Goal: Task Accomplishment & Management: Manage account settings

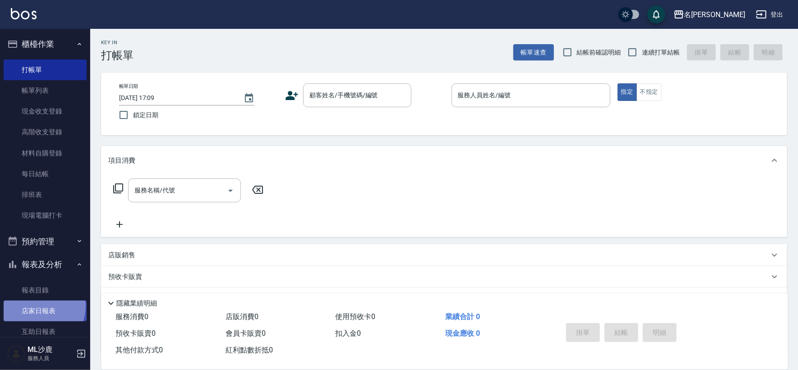
click at [35, 306] on link "店家日報表" at bounding box center [45, 311] width 83 height 21
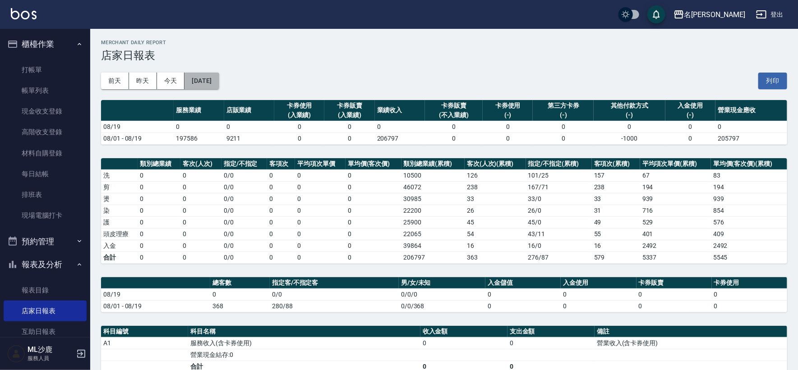
click at [219, 85] on button "[DATE]" at bounding box center [201, 81] width 34 height 17
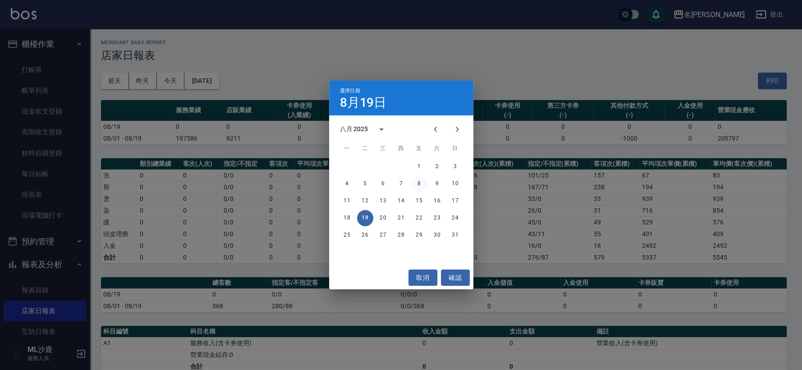
click at [418, 184] on button "8" at bounding box center [419, 184] width 16 height 16
click at [418, 184] on div "名留沙鹿 [DATE] 店家日報表 列印時間： [DATE][PHONE_NUMBER]:53 Merchant Daily Report 店家日報表 [DA…" at bounding box center [399, 257] width 798 height 514
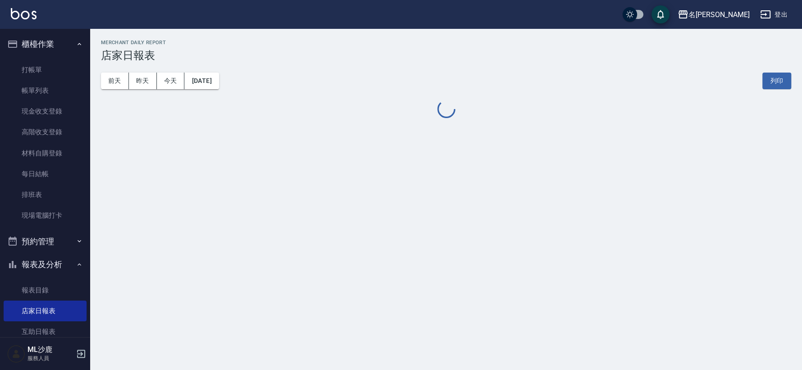
drag, startPoint x: 224, startPoint y: 25, endPoint x: 226, endPoint y: 33, distance: 8.6
click at [225, 31] on div "名留沙鹿 登出 櫃檯作業 打帳單 帳單列表 現金收支登錄 高階收支登錄 材料自購登錄 每日結帳 排班表 現場電腦打卡 預約管理 預約管理 單日預約紀錄 單週預…" at bounding box center [401, 185] width 802 height 370
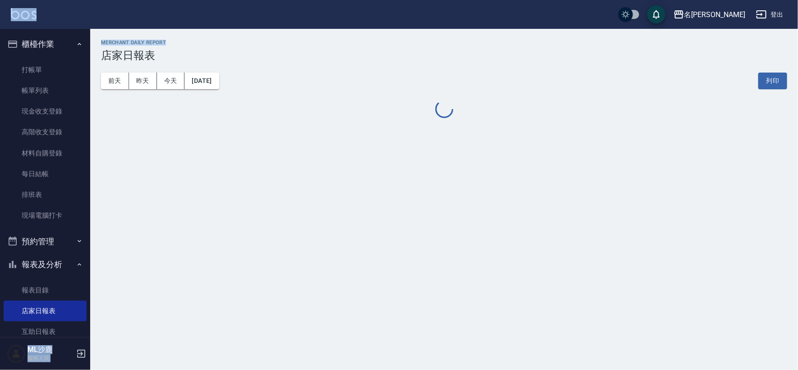
click at [231, 46] on div "Merchant Daily Report 店家日報表" at bounding box center [444, 51] width 686 height 22
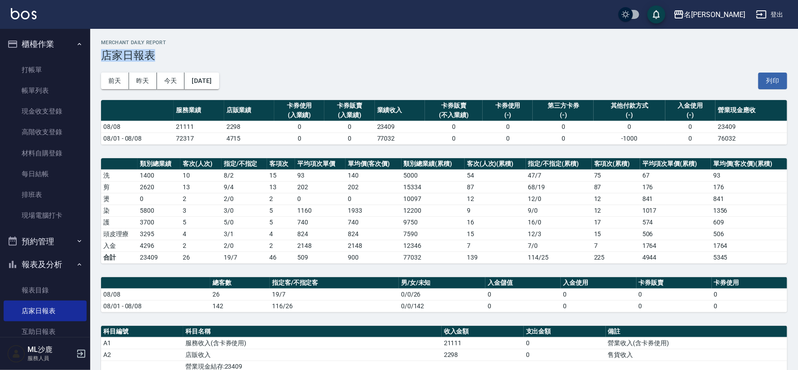
click at [270, 50] on h3 "店家日報表" at bounding box center [444, 55] width 686 height 13
click at [59, 111] on link "現金收支登錄" at bounding box center [45, 111] width 83 height 21
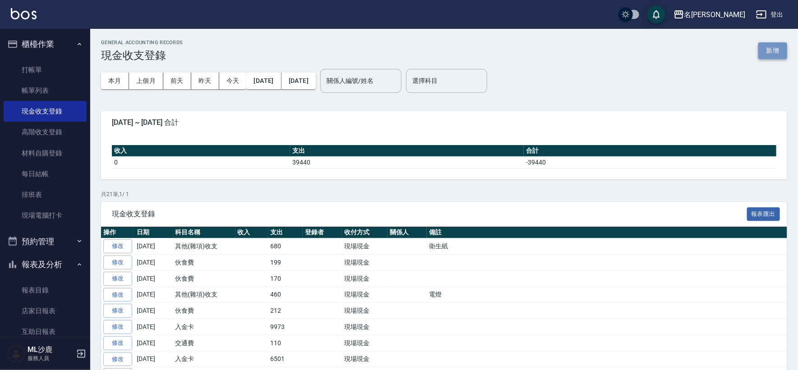
click at [763, 45] on button "新增" at bounding box center [772, 50] width 29 height 17
click at [763, 45] on div "GENERAL ACCOUNTING RECORDS 現金收支登錄 新增 本月 上個月 [DATE] [DATE] [DATE] [DATE] [DATE] …" at bounding box center [399, 306] width 798 height 612
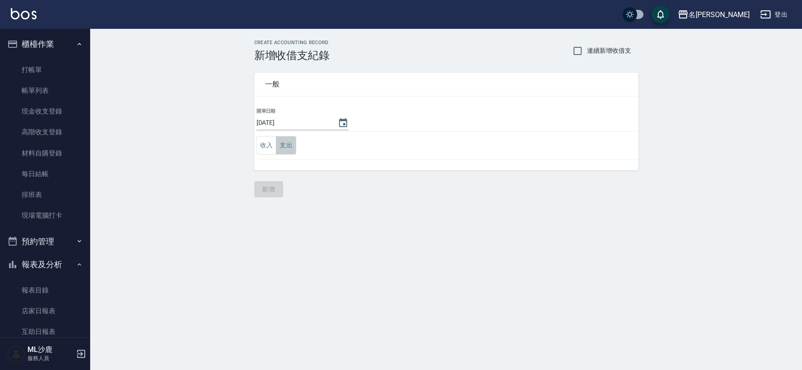
click at [285, 147] on button "支出" at bounding box center [286, 145] width 20 height 18
drag, startPoint x: 285, startPoint y: 147, endPoint x: 298, endPoint y: 143, distance: 13.4
click at [285, 147] on button "支出" at bounding box center [286, 145] width 20 height 18
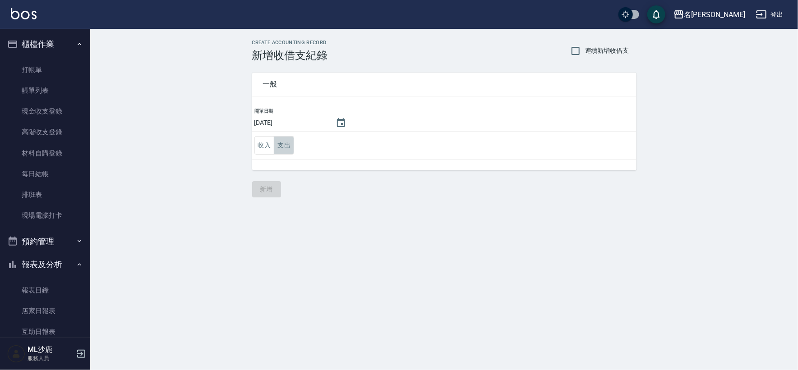
click at [285, 147] on button "支出" at bounding box center [284, 145] width 20 height 18
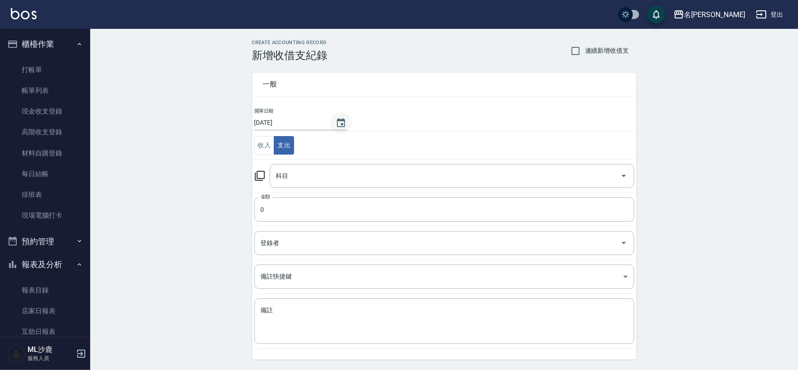
click at [345, 125] on icon "Choose date, selected date is 2025-08-19" at bounding box center [341, 123] width 11 height 11
click at [349, 138] on td "收入 支出" at bounding box center [444, 146] width 384 height 28
click at [337, 123] on icon "Choose date, selected date is 2025-08-19" at bounding box center [341, 122] width 8 height 9
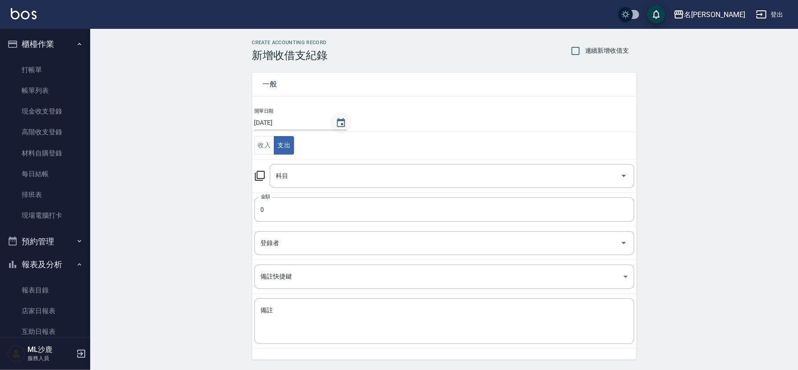
click at [341, 124] on icon "Choose date, selected date is 2025-08-19" at bounding box center [341, 122] width 8 height 9
click at [336, 120] on icon "Choose date, selected date is 2025-08-19" at bounding box center [341, 123] width 11 height 11
click at [337, 124] on icon "Choose date, selected date is 2025-08-19" at bounding box center [341, 122] width 8 height 9
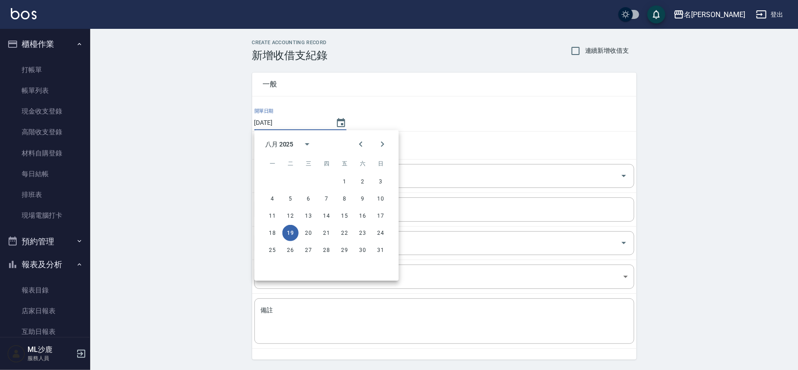
click at [310, 123] on input "[DATE]" at bounding box center [290, 122] width 72 height 15
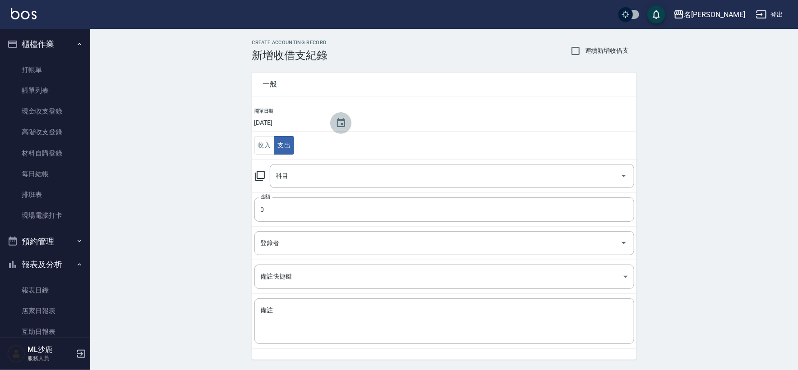
click at [346, 123] on button "Choose date, selected date is 2025-08-19" at bounding box center [341, 123] width 22 height 22
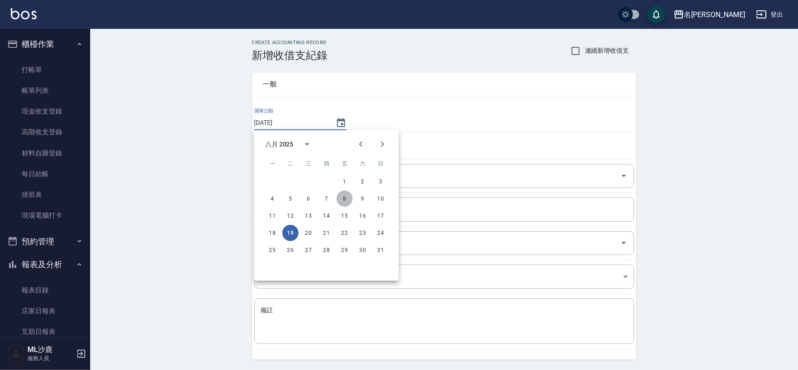
click at [348, 195] on button "8" at bounding box center [344, 199] width 16 height 16
type input "[DATE]"
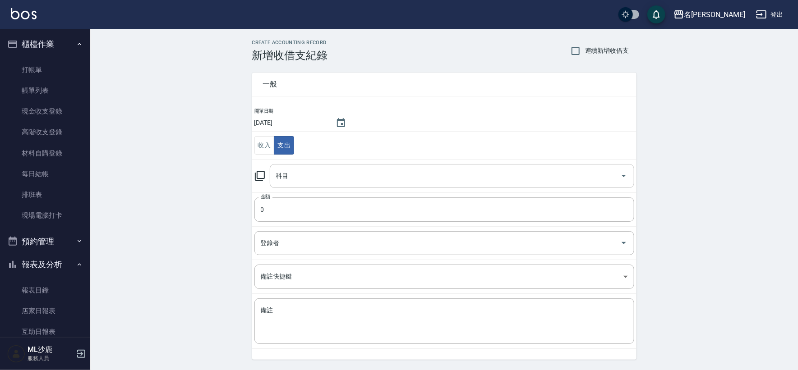
click at [321, 178] on input "科目" at bounding box center [445, 176] width 343 height 16
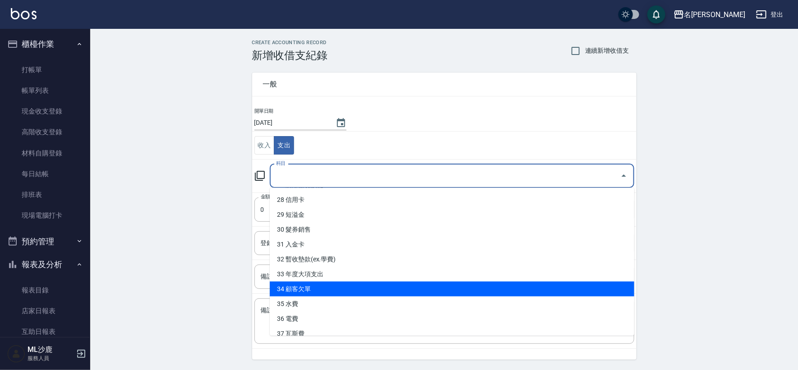
scroll to position [424, 0]
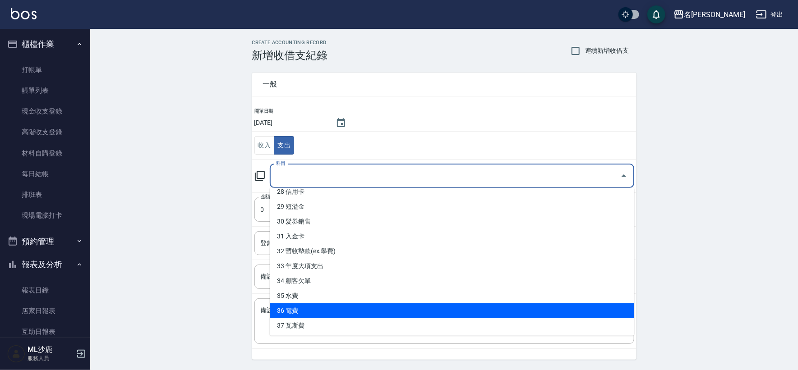
click at [304, 314] on li "36 電費" at bounding box center [452, 310] width 364 height 15
type input "36 電費"
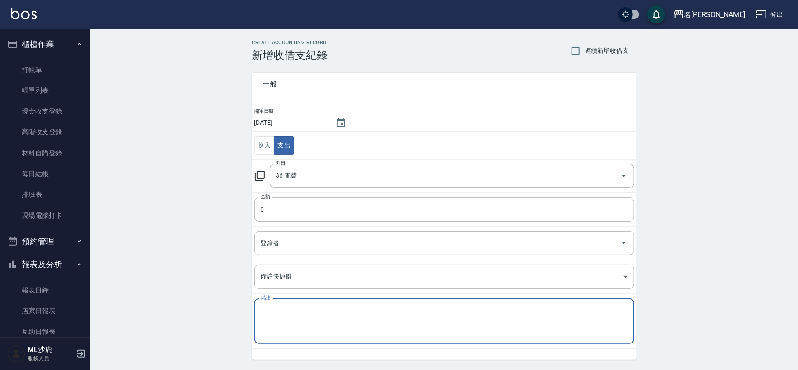
click at [304, 314] on textarea "備註" at bounding box center [444, 321] width 367 height 31
click at [228, 241] on div "CREATE ACCOUNTING RECORD 新增收借支紀錄 連續新增收借支 一般 開單日期 [DATE] 收入 支出 科目 36 電費 科目 金額 0 …" at bounding box center [444, 213] width 708 height 369
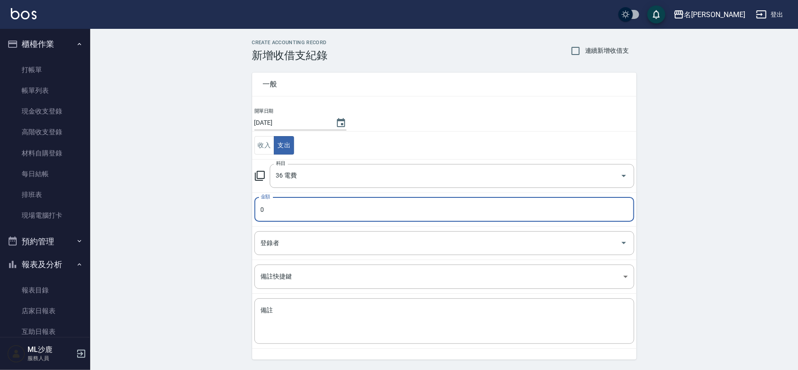
click at [275, 207] on input "0" at bounding box center [444, 210] width 380 height 24
type input "14871"
click at [146, 233] on div "CREATE ACCOUNTING RECORD 新增收借支紀錄 連續新增收借支 一般 開單日期 [DATE] 收入 支出 科目 36 電費 科目 金額 14…" at bounding box center [444, 213] width 708 height 369
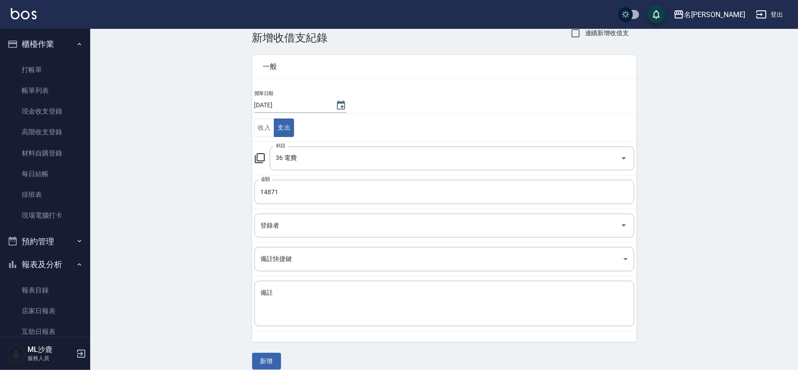
scroll to position [27, 0]
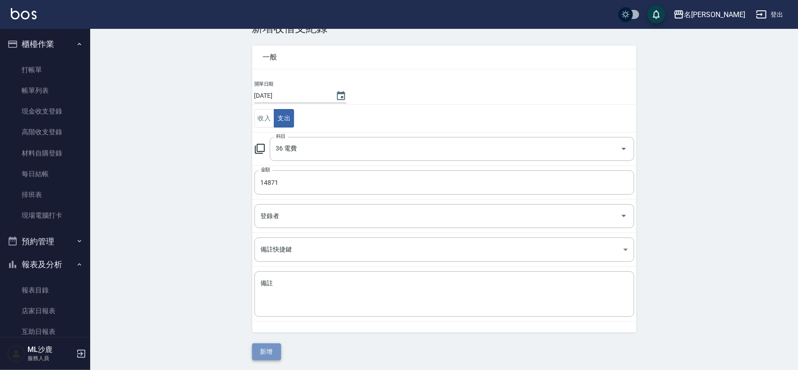
click at [276, 348] on button "新增" at bounding box center [266, 352] width 29 height 17
click at [276, 348] on div "一般 開單日期 [DATE] 收入 支出 科目 36 電費 科目 金額 14871 金額 登錄者 登錄者 備註快捷鍵 ​ 備註快捷鍵 備註 x 備註 新增" at bounding box center [444, 198] width 384 height 326
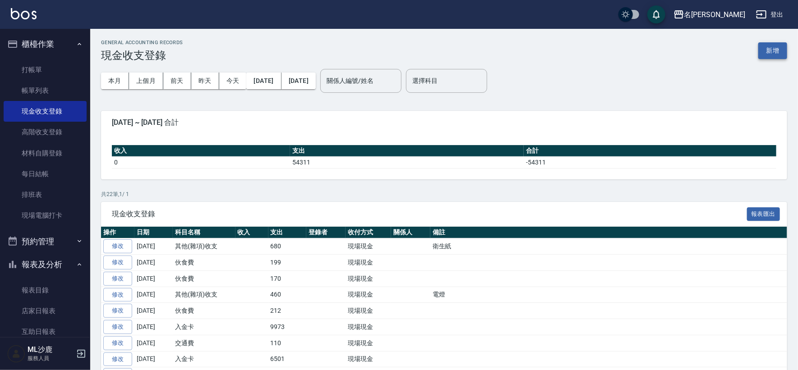
click at [768, 52] on button "新增" at bounding box center [772, 50] width 29 height 17
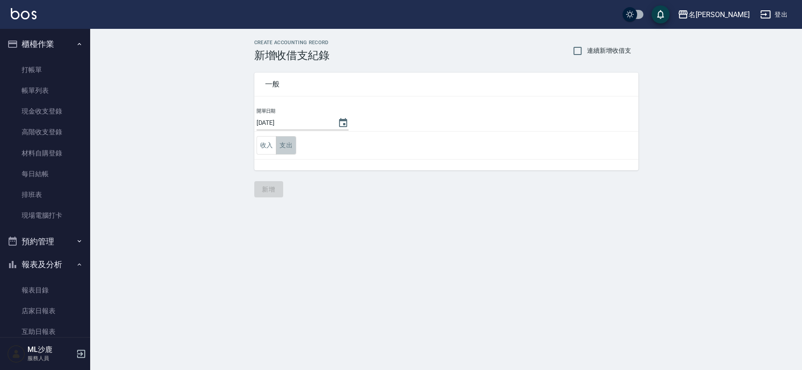
click at [290, 145] on button "支出" at bounding box center [286, 145] width 20 height 18
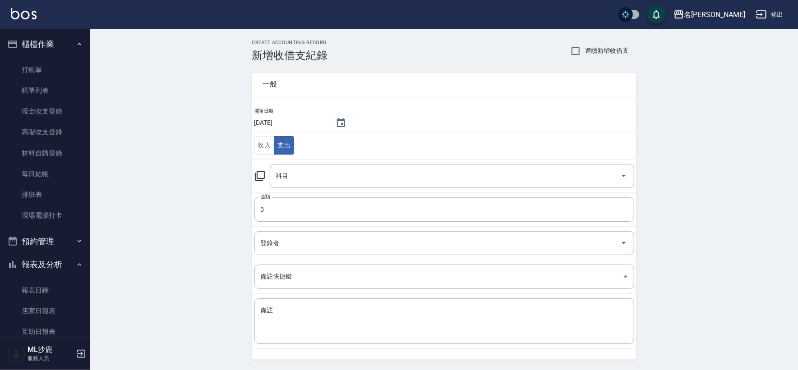
click at [323, 115] on input "[DATE]" at bounding box center [290, 122] width 72 height 15
click at [325, 117] on input "[DATE]" at bounding box center [290, 122] width 72 height 15
click at [337, 122] on icon "Choose date, selected date is 2025-08-19" at bounding box center [341, 122] width 8 height 9
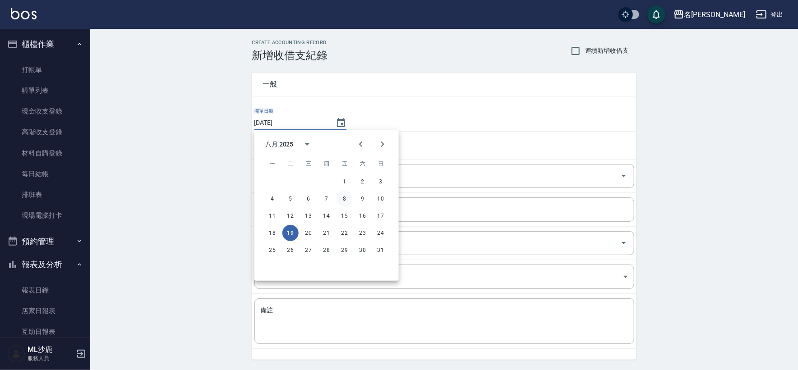
click at [345, 201] on button "8" at bounding box center [344, 199] width 16 height 16
type input "[DATE]"
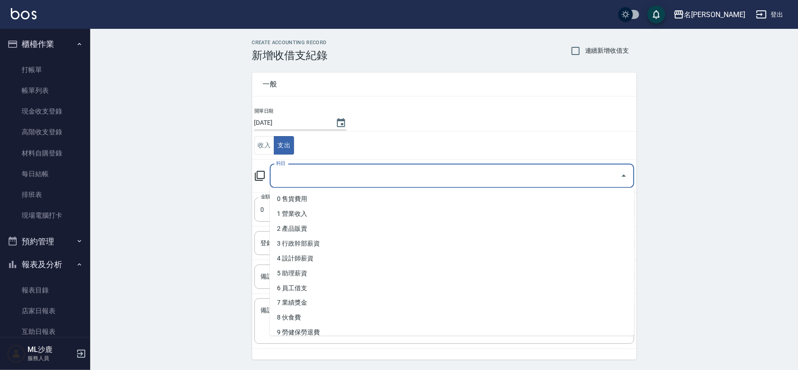
click at [299, 182] on input "科目" at bounding box center [445, 176] width 343 height 16
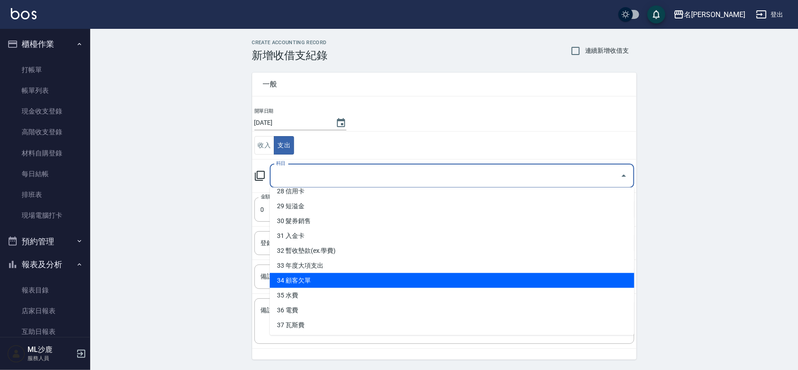
scroll to position [27, 0]
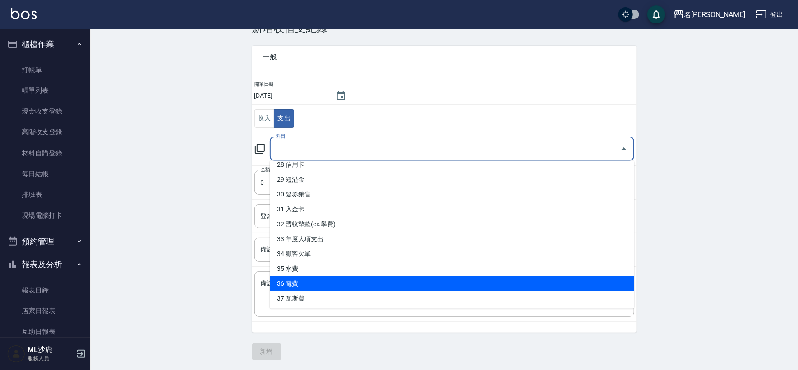
click at [336, 284] on li "36 電費" at bounding box center [452, 283] width 364 height 15
type input "36 電費"
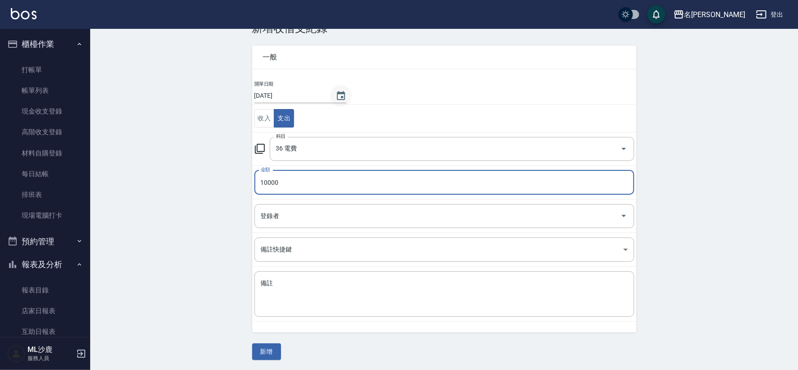
type input "10000"
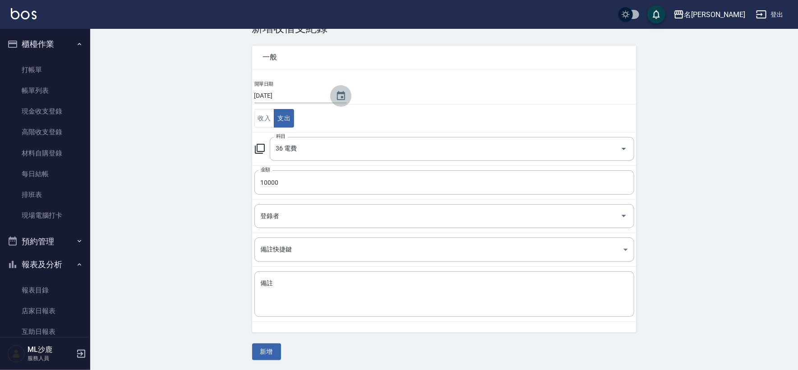
click at [348, 95] on button "Choose date, selected date is 2025-08-08" at bounding box center [341, 96] width 22 height 22
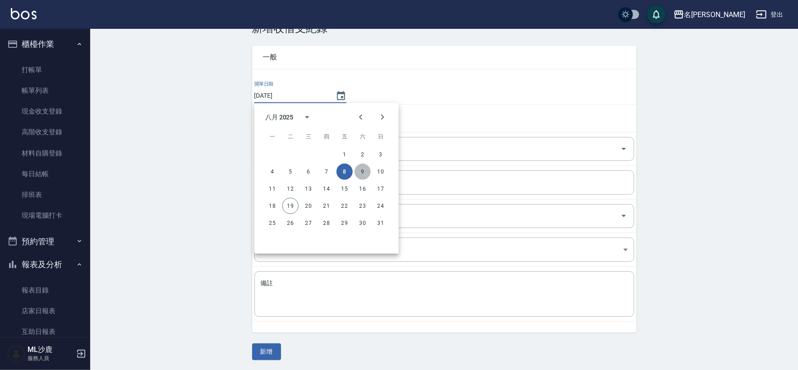
click at [362, 169] on button "9" at bounding box center [362, 172] width 16 height 16
type input "[DATE]"
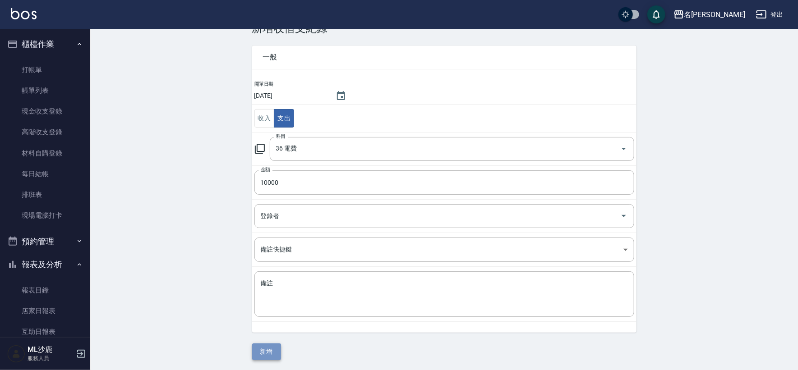
click at [267, 352] on button "新增" at bounding box center [266, 352] width 29 height 17
drag, startPoint x: 267, startPoint y: 352, endPoint x: 259, endPoint y: 348, distance: 8.5
click at [267, 352] on div "一般 開單日期 [DATE] 收入 支出 科目 36 電費 科目 金額 10000 金額 登錄者 登錄者 備註快捷鍵 ​ 備註快捷鍵 備註 x 備註 新增" at bounding box center [444, 198] width 384 height 326
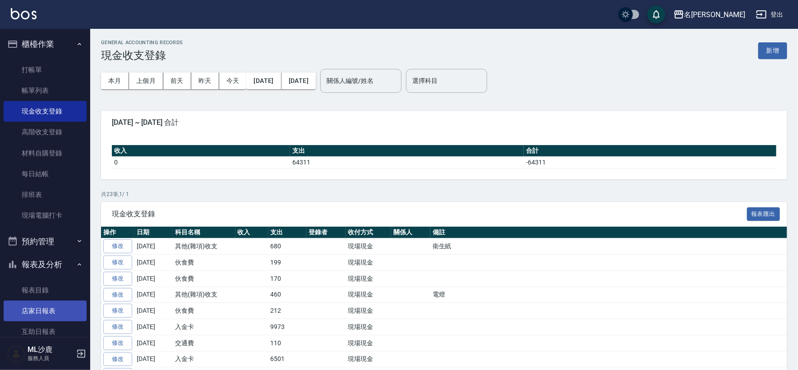
click at [34, 317] on link "店家日報表" at bounding box center [45, 311] width 83 height 21
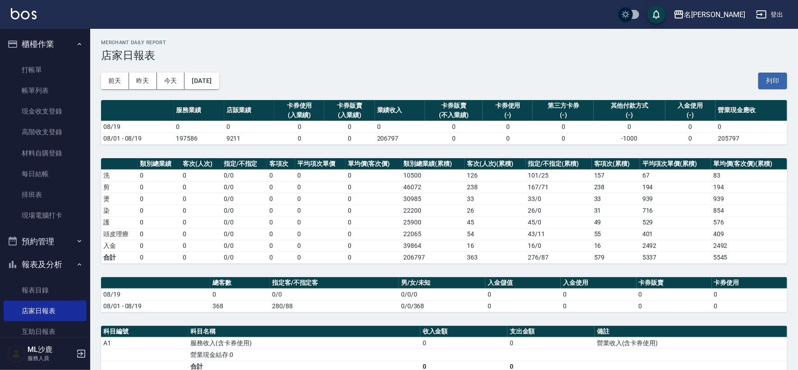
click at [215, 72] on div "[DATE] [DATE] [DATE] [DATE] 列印" at bounding box center [444, 81] width 686 height 38
click at [216, 73] on button "[DATE]" at bounding box center [201, 81] width 34 height 17
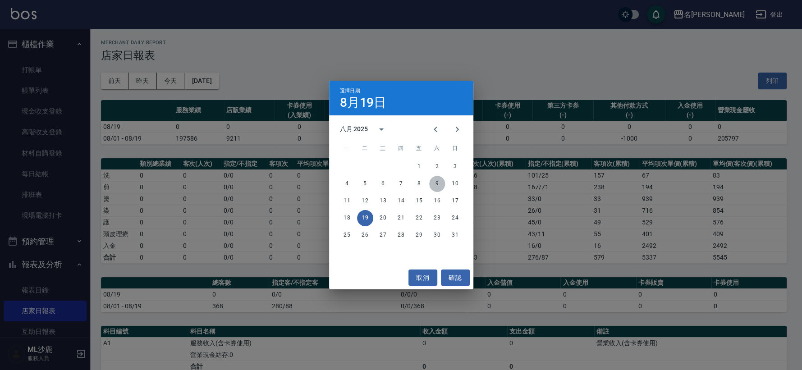
click at [436, 185] on button "9" at bounding box center [437, 184] width 16 height 16
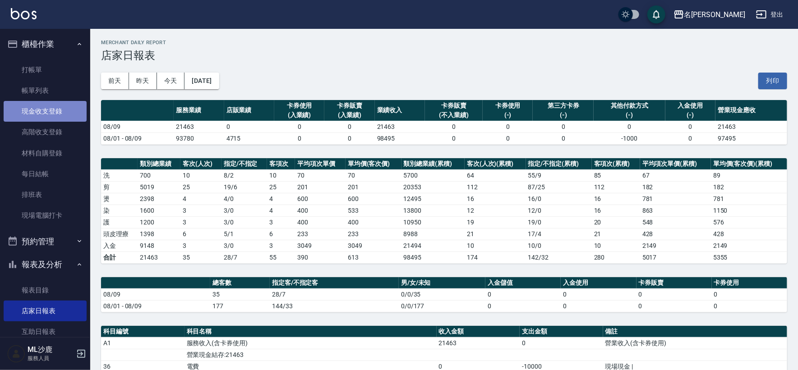
click at [47, 112] on link "現金收支登錄" at bounding box center [45, 111] width 83 height 21
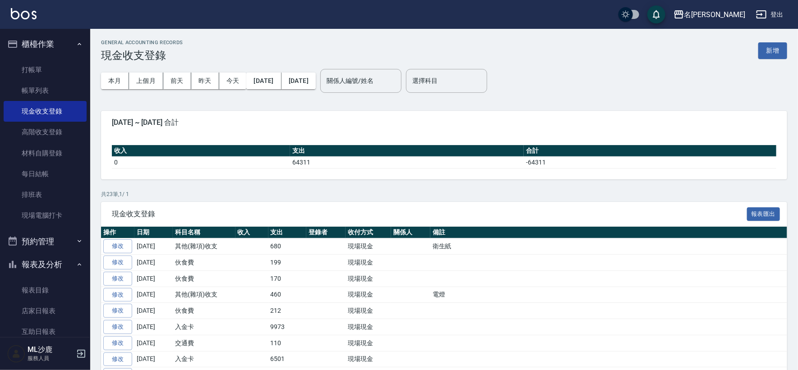
click at [769, 41] on div "GENERAL ACCOUNTING RECORDS 現金收支登錄 新增" at bounding box center [444, 51] width 686 height 22
click at [768, 47] on button "新增" at bounding box center [772, 50] width 29 height 17
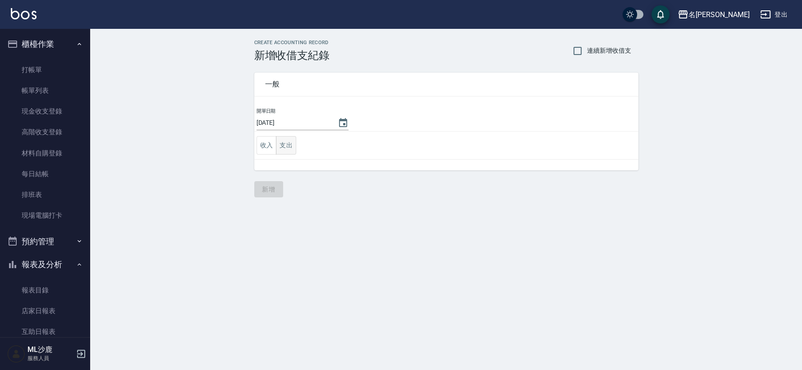
click at [297, 147] on td "收入 支出" at bounding box center [446, 146] width 384 height 28
click at [295, 146] on button "支出" at bounding box center [286, 145] width 20 height 18
click at [295, 146] on td "收入 支出" at bounding box center [446, 146] width 384 height 28
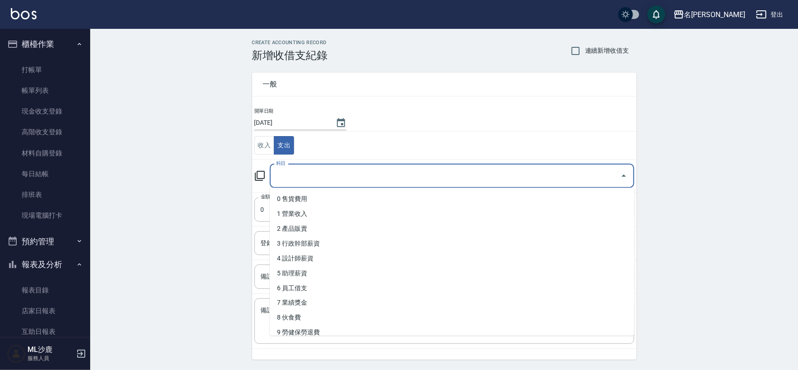
click at [307, 171] on input "科目" at bounding box center [445, 176] width 343 height 16
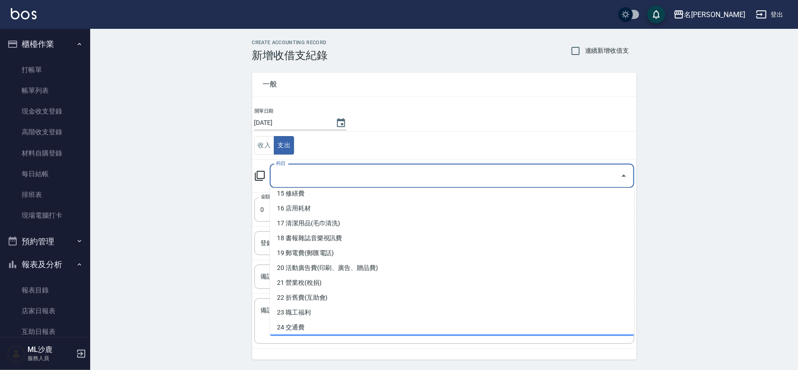
scroll to position [224, 0]
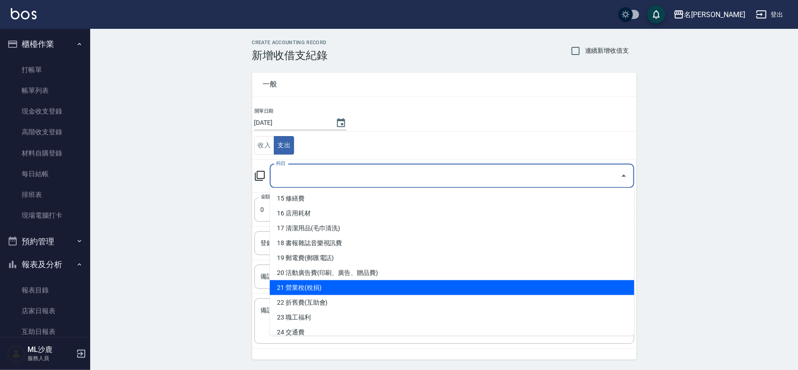
click at [323, 284] on li "21 營業稅(稅捐)" at bounding box center [452, 287] width 364 height 15
type input "21 營業稅(稅捐)"
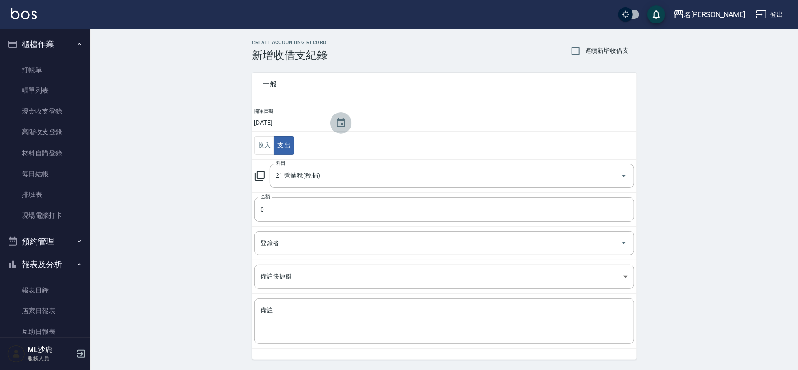
click at [337, 123] on icon "Choose date, selected date is 2025-08-19" at bounding box center [341, 122] width 8 height 9
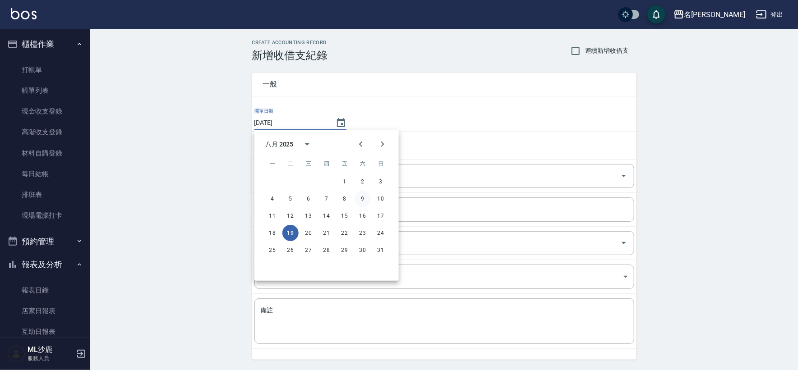
click at [362, 198] on button "9" at bounding box center [362, 199] width 16 height 16
type input "[DATE]"
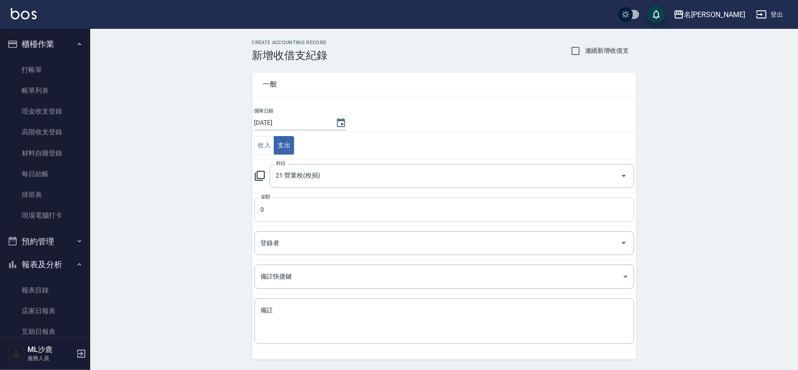
click at [292, 209] on input "0" at bounding box center [444, 210] width 380 height 24
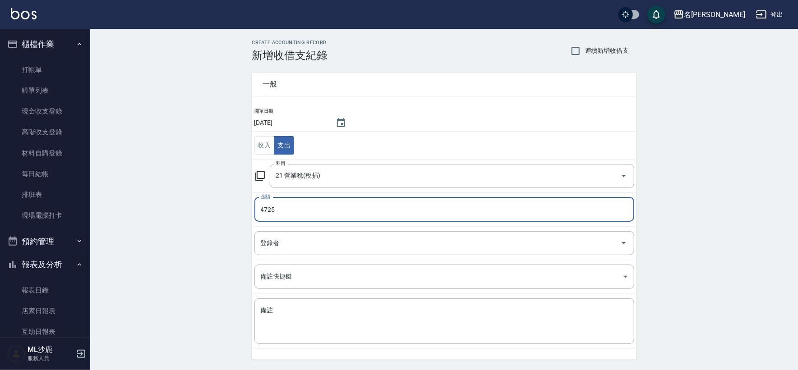
type input "4725"
click at [188, 220] on div "CREATE ACCOUNTING RECORD 新增收借支紀錄 連續新增收借支 一般 開單日期 [DATE] 收入 支出 科目 21 營業稅(稅捐) 科目 …" at bounding box center [444, 213] width 708 height 369
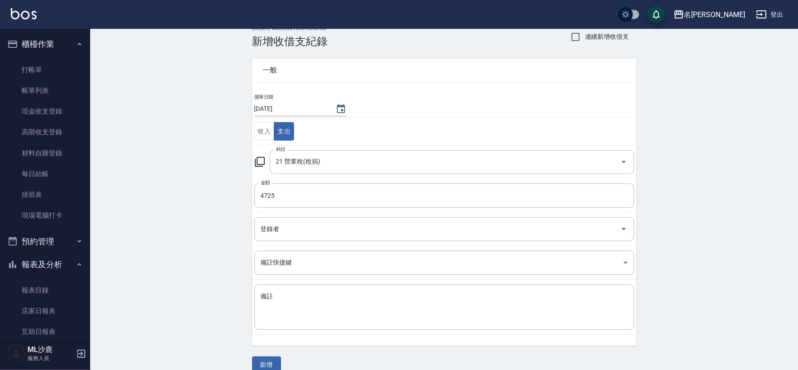
scroll to position [27, 0]
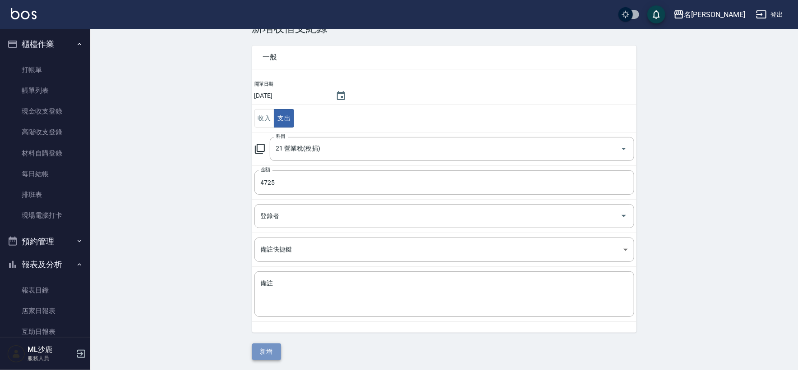
click at [275, 349] on button "新增" at bounding box center [266, 352] width 29 height 17
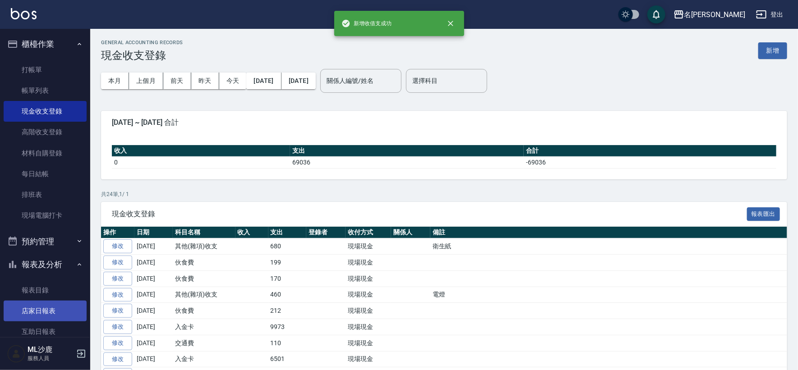
click at [48, 313] on link "店家日報表" at bounding box center [45, 311] width 83 height 21
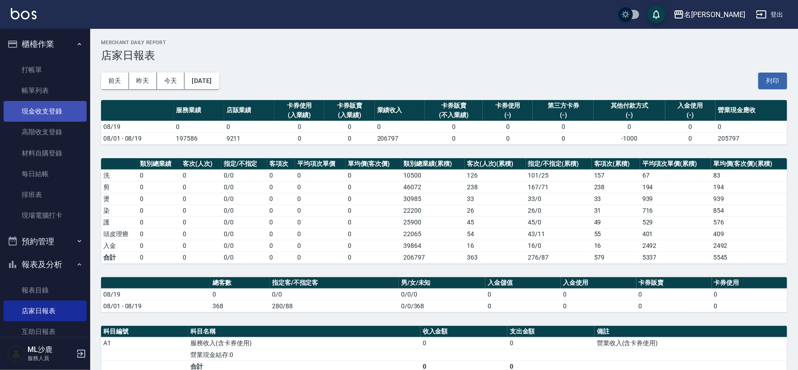
click at [62, 115] on link "現金收支登錄" at bounding box center [45, 111] width 83 height 21
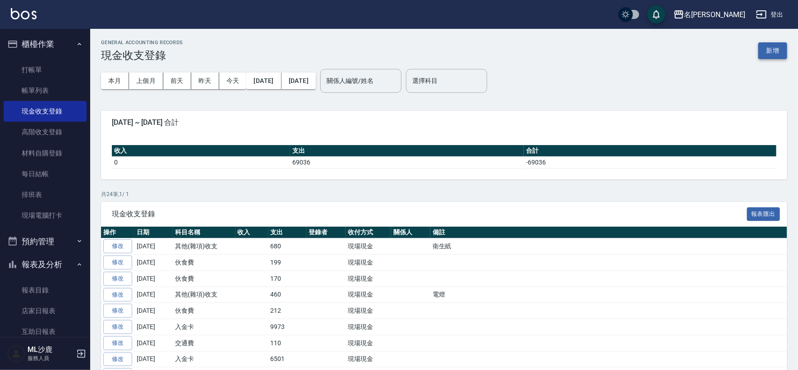
click at [763, 55] on button "新增" at bounding box center [772, 50] width 29 height 17
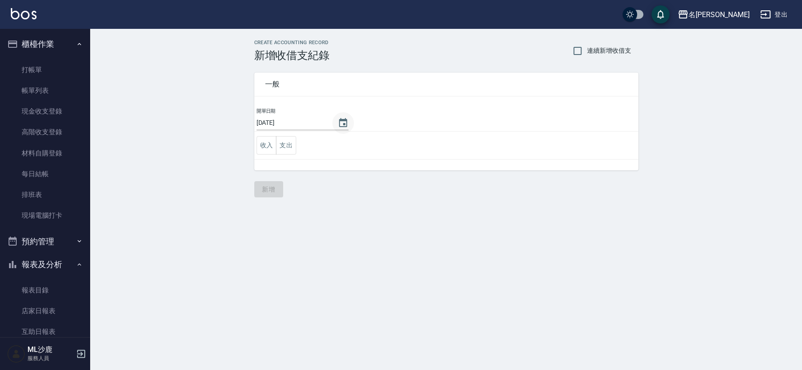
click at [342, 120] on icon "Choose date, selected date is 2025-08-19" at bounding box center [343, 122] width 8 height 9
click at [340, 129] on button "Choose date, selected date is 2025-08-19" at bounding box center [343, 123] width 22 height 22
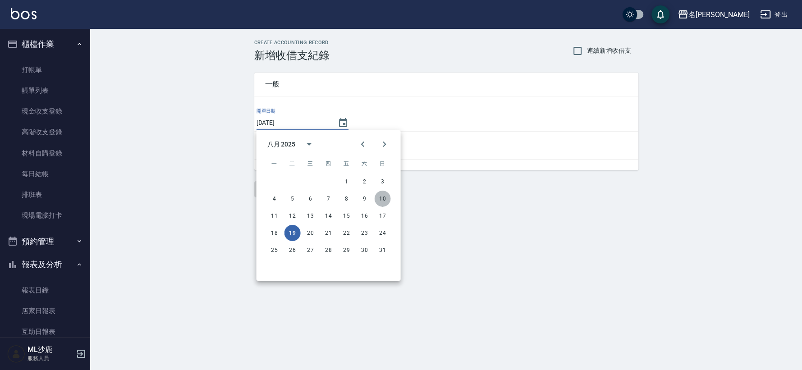
click at [382, 198] on button "10" at bounding box center [383, 199] width 16 height 16
type input "[DATE]"
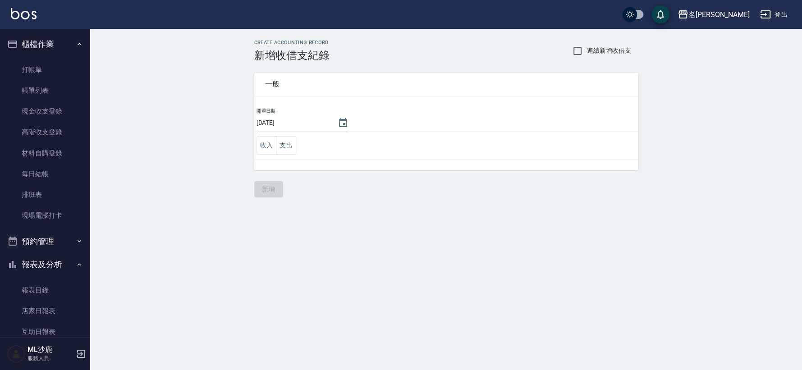
drag, startPoint x: 297, startPoint y: 153, endPoint x: 293, endPoint y: 149, distance: 5.7
click at [296, 153] on td "收入 支出" at bounding box center [446, 146] width 384 height 28
click at [293, 149] on button "支出" at bounding box center [286, 145] width 20 height 18
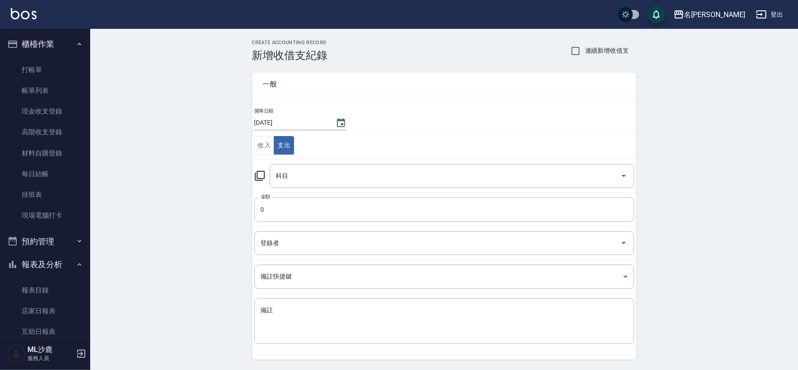
click at [304, 189] on td "科目 科目" at bounding box center [444, 175] width 384 height 33
click at [305, 183] on input "科目" at bounding box center [445, 176] width 343 height 16
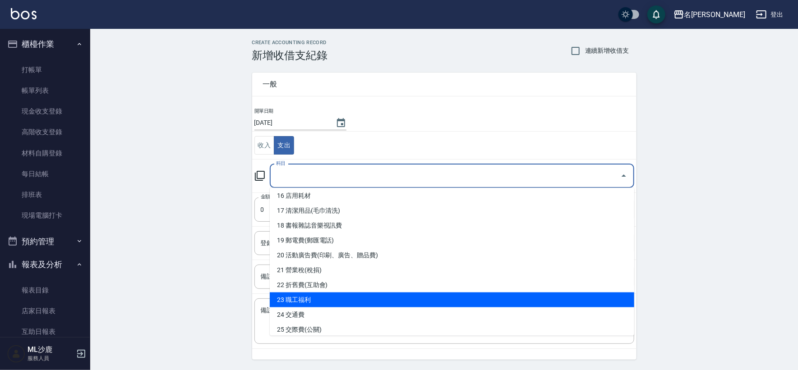
scroll to position [224, 0]
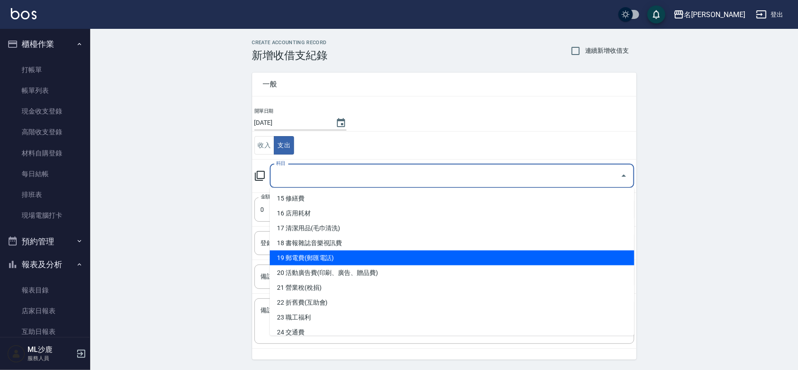
click at [315, 261] on li "19 郵電費(郵匯電話)" at bounding box center [452, 258] width 364 height 15
type input "19 郵電費(郵匯電話)"
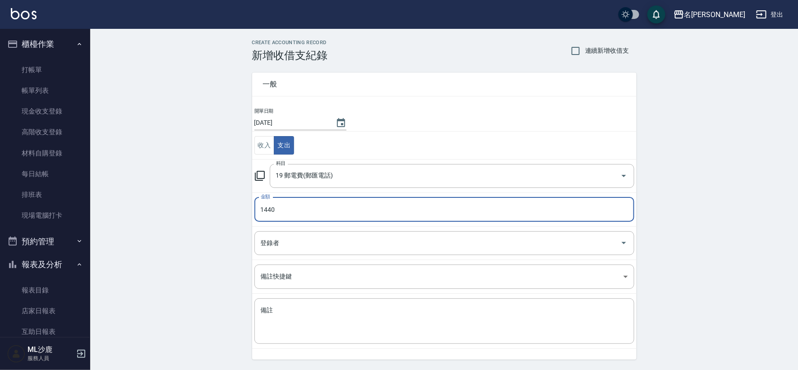
type input "1440"
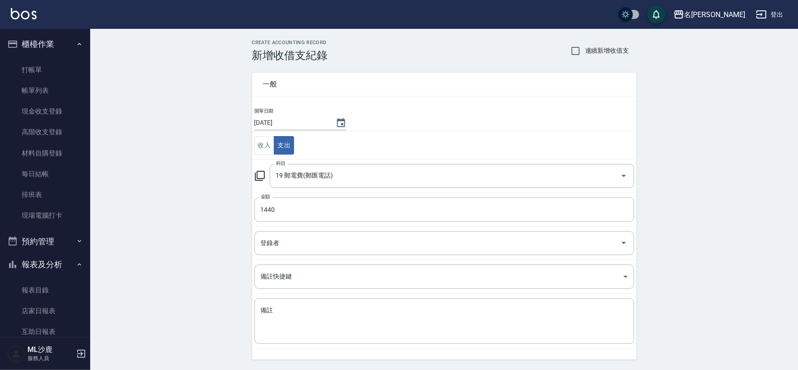
click at [181, 189] on div "CREATE ACCOUNTING RECORD 新增收借支紀錄 連續新增收借支 一般 開單日期 [DATE] 收入 支出 科目 19 郵電費(郵匯電話) 科…" at bounding box center [444, 213] width 708 height 369
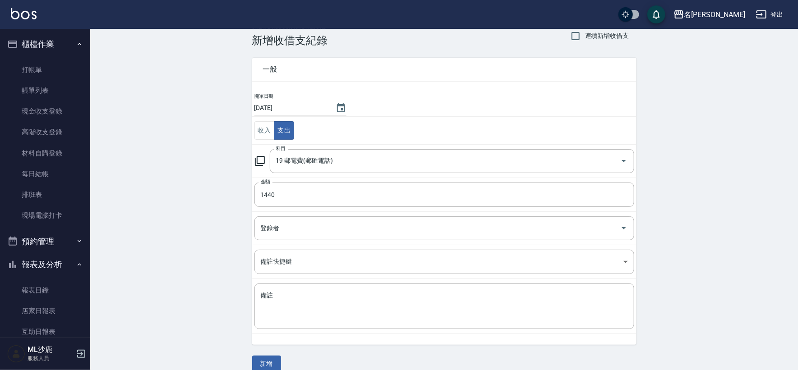
scroll to position [27, 0]
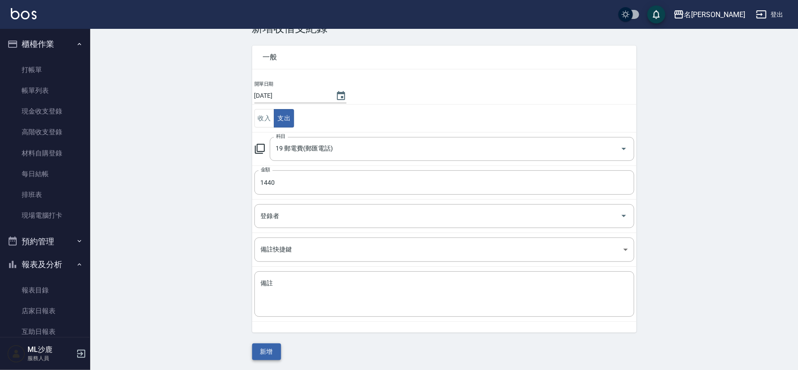
click at [271, 352] on button "新增" at bounding box center [266, 352] width 29 height 17
drag, startPoint x: 271, startPoint y: 352, endPoint x: 260, endPoint y: 313, distance: 40.7
click at [271, 352] on div "一般 開單日期 [DATE] 收入 支出 科目 19 郵電費(郵匯電話) 科目 金額 1440 金額 登錄者 登錄者 備註快捷鍵 ​ 備註快捷鍵 備註 x 備…" at bounding box center [444, 198] width 384 height 326
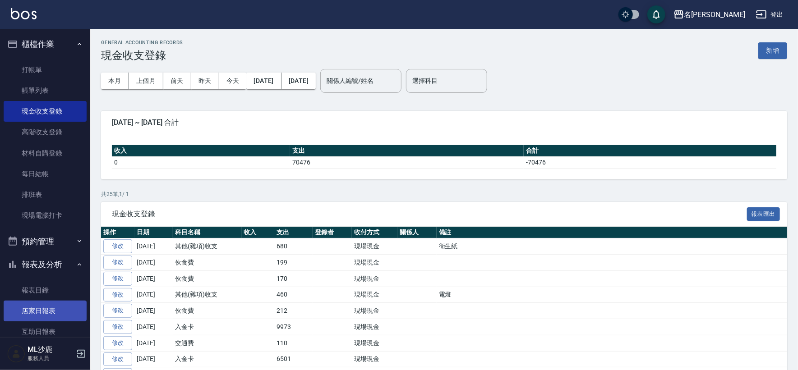
click at [27, 316] on link "店家日報表" at bounding box center [45, 311] width 83 height 21
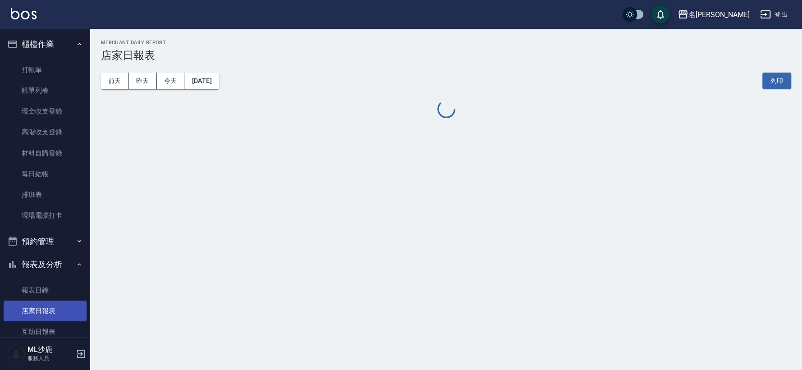
click at [27, 316] on link "店家日報表" at bounding box center [45, 311] width 83 height 21
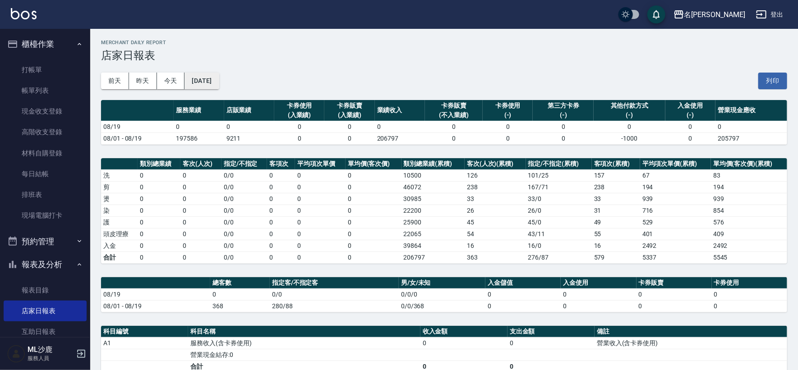
click at [219, 87] on button "[DATE]" at bounding box center [201, 81] width 34 height 17
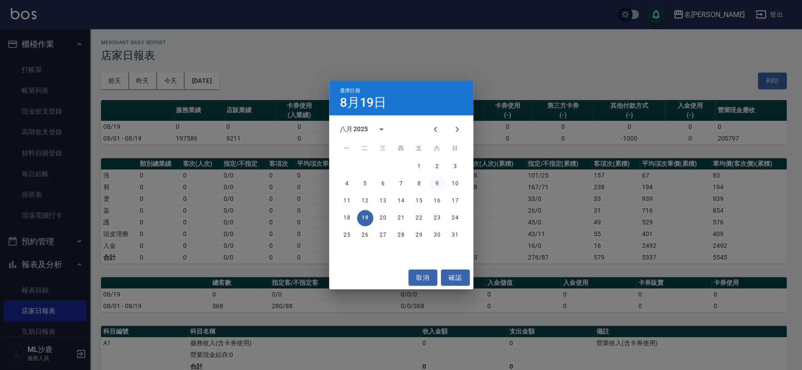
click at [434, 184] on button "9" at bounding box center [437, 184] width 16 height 16
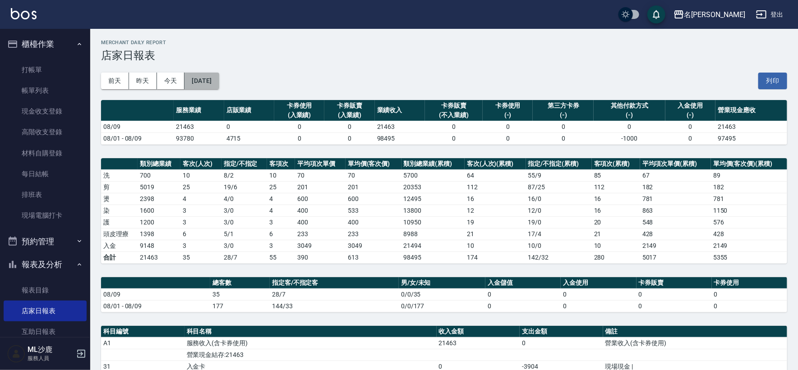
click at [219, 74] on button "[DATE]" at bounding box center [201, 81] width 34 height 17
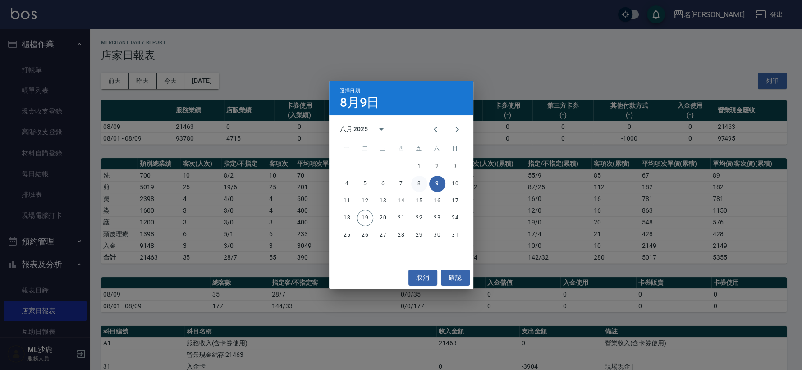
click at [417, 186] on button "8" at bounding box center [419, 184] width 16 height 16
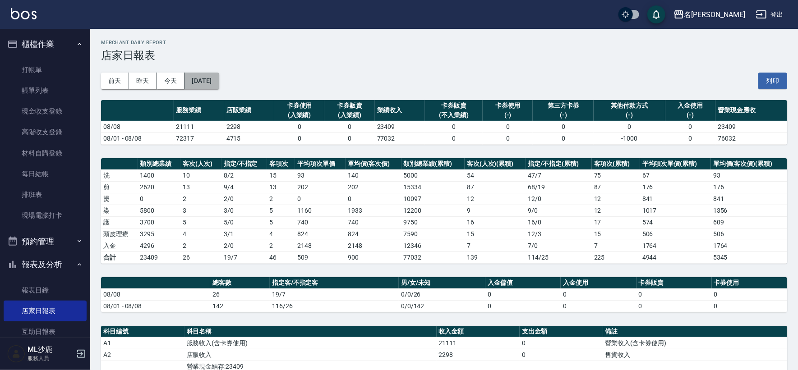
click at [219, 82] on button "[DATE]" at bounding box center [201, 81] width 34 height 17
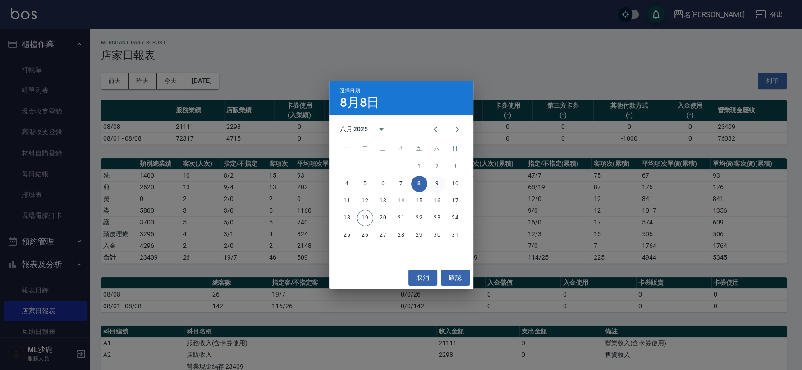
click at [434, 181] on button "9" at bounding box center [437, 184] width 16 height 16
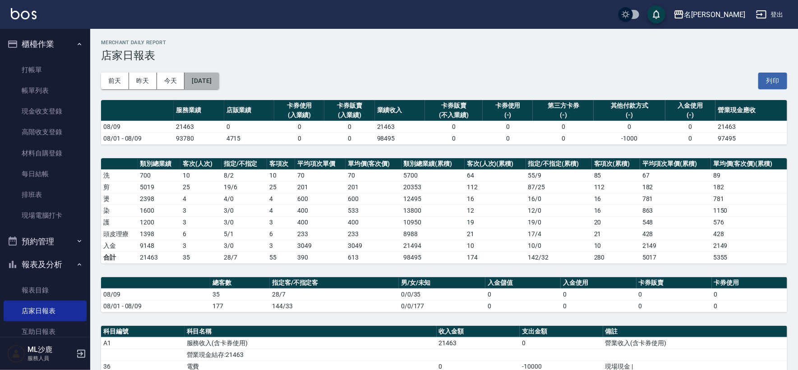
click at [219, 83] on button "[DATE]" at bounding box center [201, 81] width 34 height 17
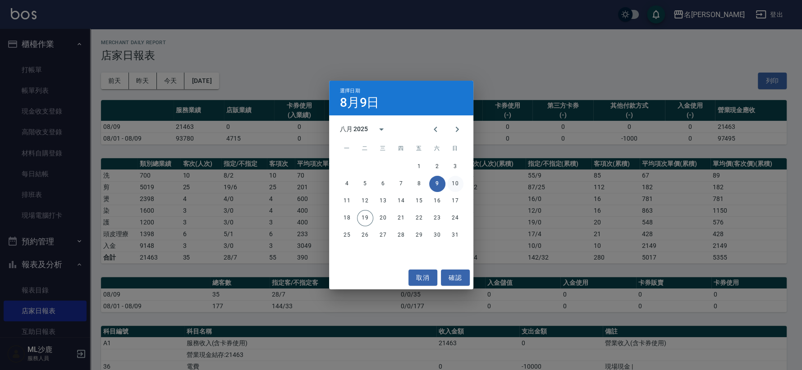
click at [452, 185] on button "10" at bounding box center [455, 184] width 16 height 16
click at [452, 185] on div "名留沙鹿 [DATE] 店家日報表 列印時間： [DATE][PHONE_NUMBER]:07 Merchant Daily Report 店家日報表 [DA…" at bounding box center [399, 274] width 798 height 549
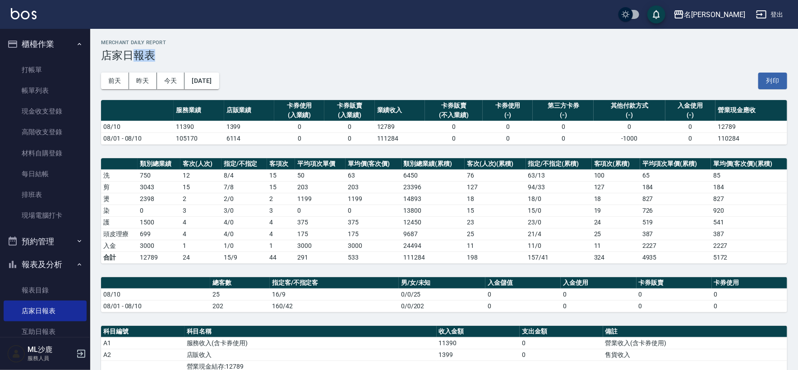
click at [339, 57] on h3 "店家日報表" at bounding box center [444, 55] width 686 height 13
click at [219, 78] on button "[DATE]" at bounding box center [201, 81] width 34 height 17
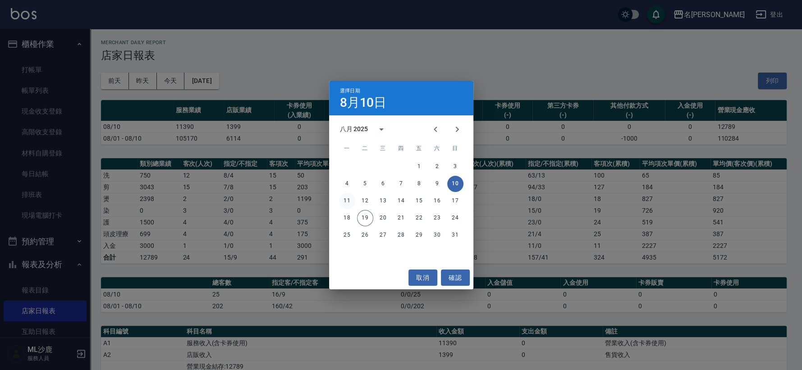
click at [340, 197] on button "11" at bounding box center [347, 201] width 16 height 16
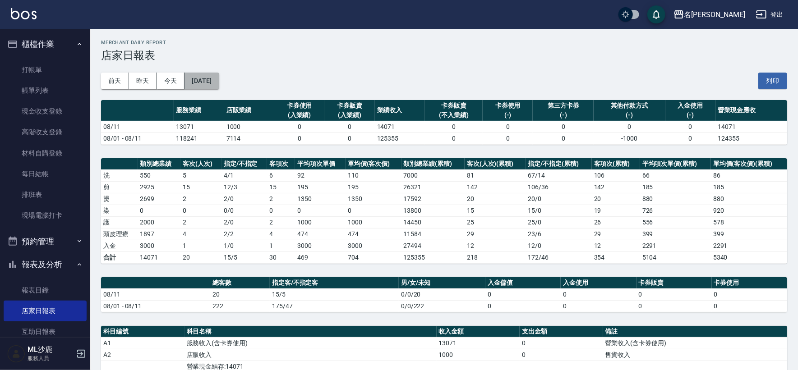
click at [219, 86] on button "[DATE]" at bounding box center [201, 81] width 34 height 17
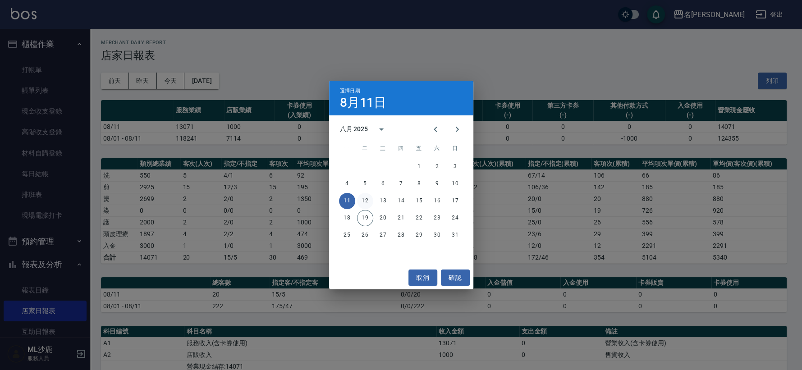
click at [359, 200] on button "12" at bounding box center [365, 201] width 16 height 16
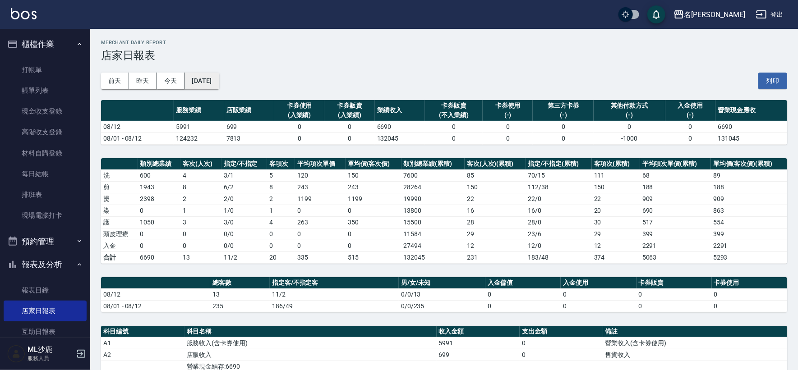
click at [203, 76] on button "[DATE]" at bounding box center [201, 81] width 34 height 17
click at [219, 83] on button "[DATE]" at bounding box center [201, 81] width 34 height 17
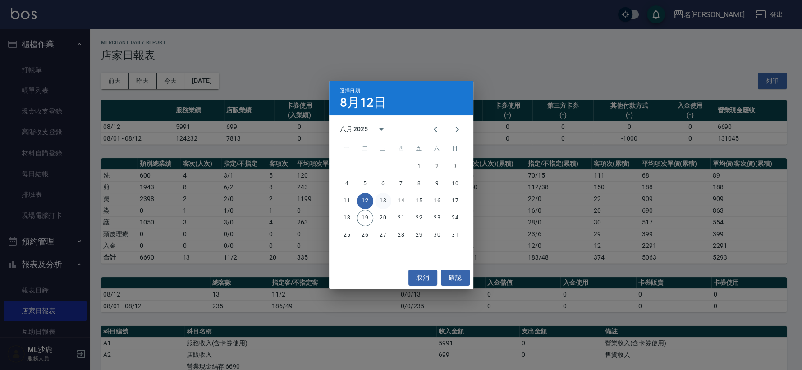
click at [379, 203] on button "13" at bounding box center [383, 201] width 16 height 16
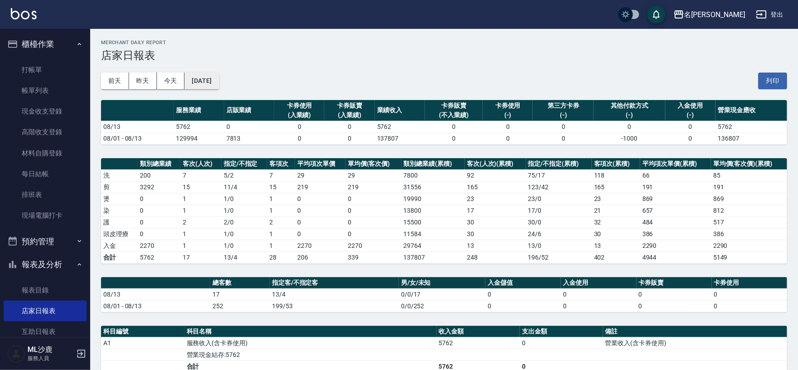
click at [212, 85] on button "[DATE]" at bounding box center [201, 81] width 34 height 17
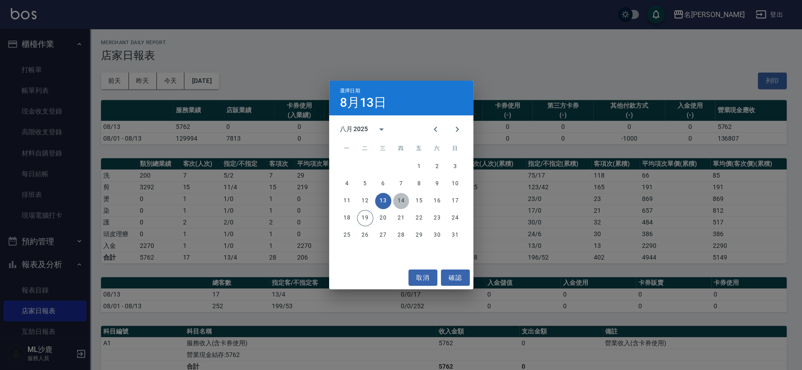
click at [401, 200] on button "14" at bounding box center [401, 201] width 16 height 16
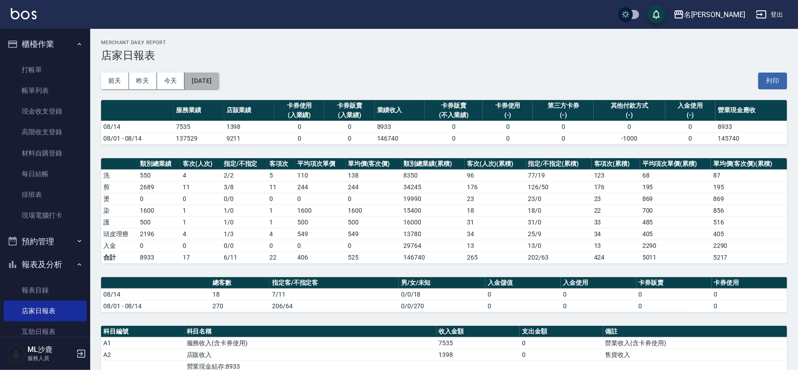
click at [219, 87] on button "[DATE]" at bounding box center [201, 81] width 34 height 17
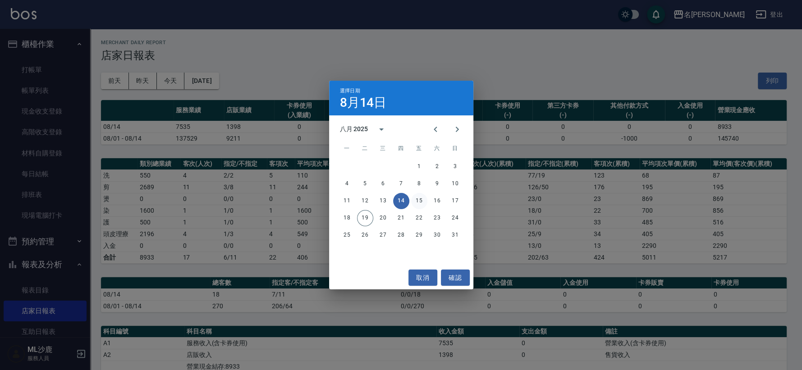
click at [420, 207] on button "15" at bounding box center [419, 201] width 16 height 16
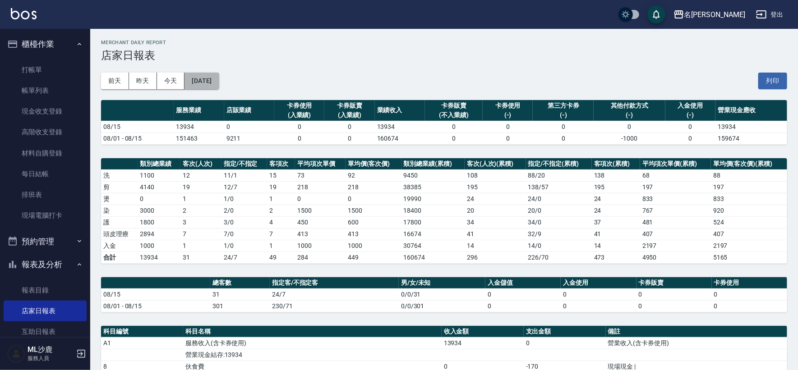
click at [217, 83] on button "[DATE]" at bounding box center [201, 81] width 34 height 17
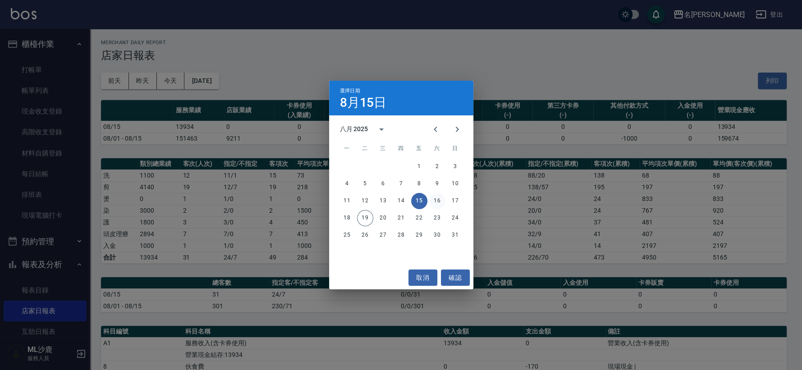
click at [440, 196] on button "16" at bounding box center [437, 201] width 16 height 16
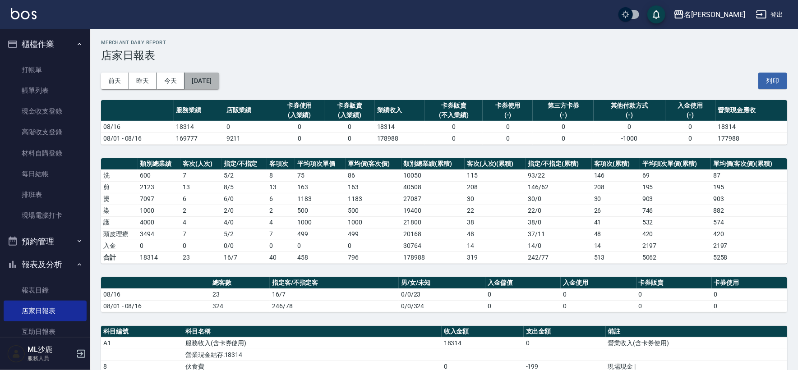
click at [209, 84] on button "[DATE]" at bounding box center [201, 81] width 34 height 17
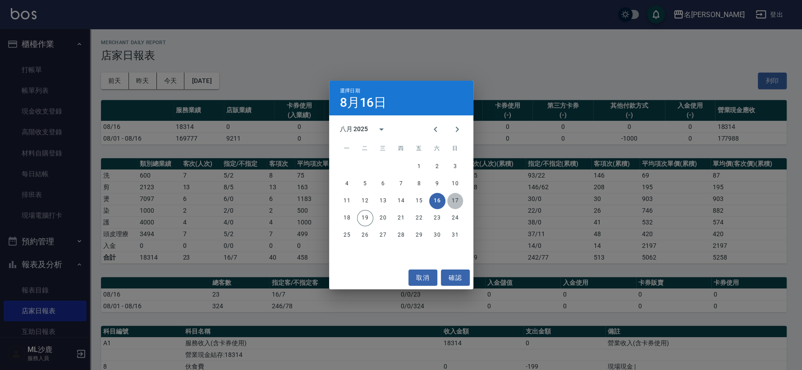
click at [449, 202] on button "17" at bounding box center [455, 201] width 16 height 16
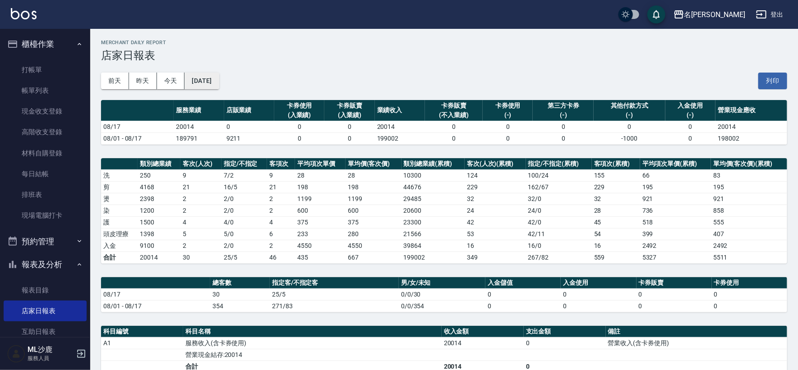
click at [216, 76] on button "[DATE]" at bounding box center [201, 81] width 34 height 17
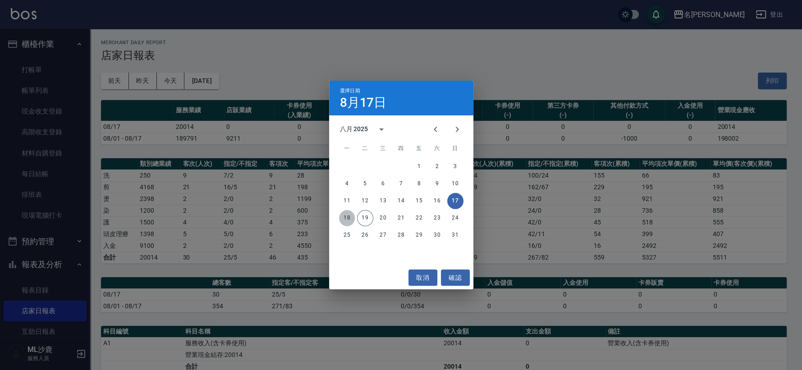
click at [347, 218] on button "18" at bounding box center [347, 218] width 16 height 16
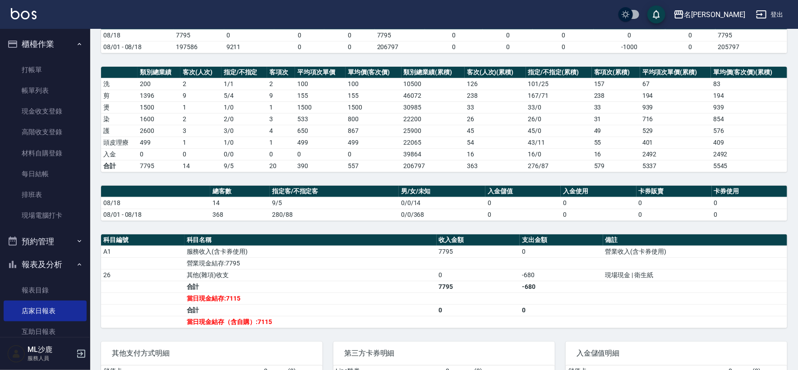
scroll to position [154, 0]
